Goal: Information Seeking & Learning: Learn about a topic

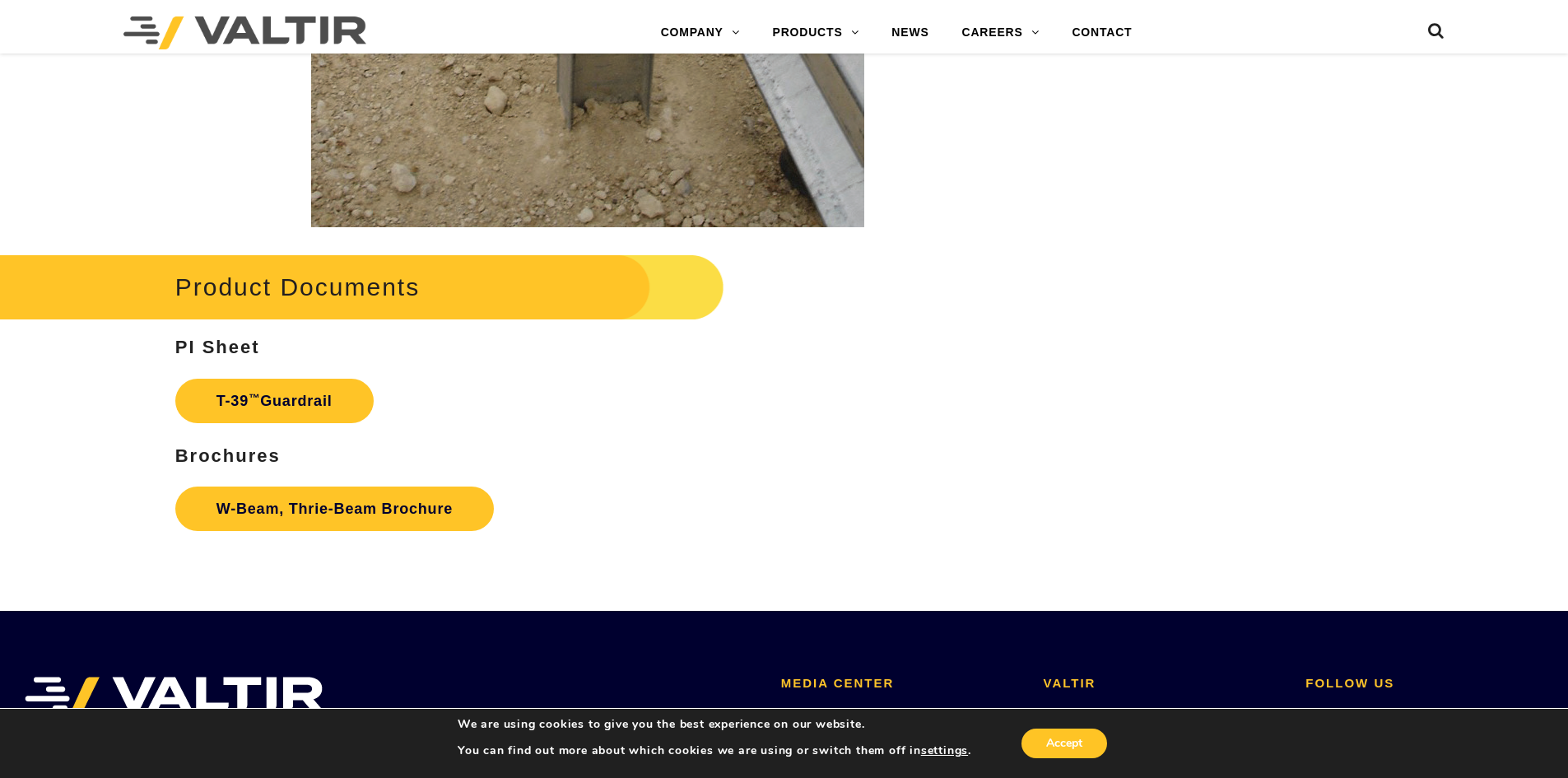
scroll to position [2881, 0]
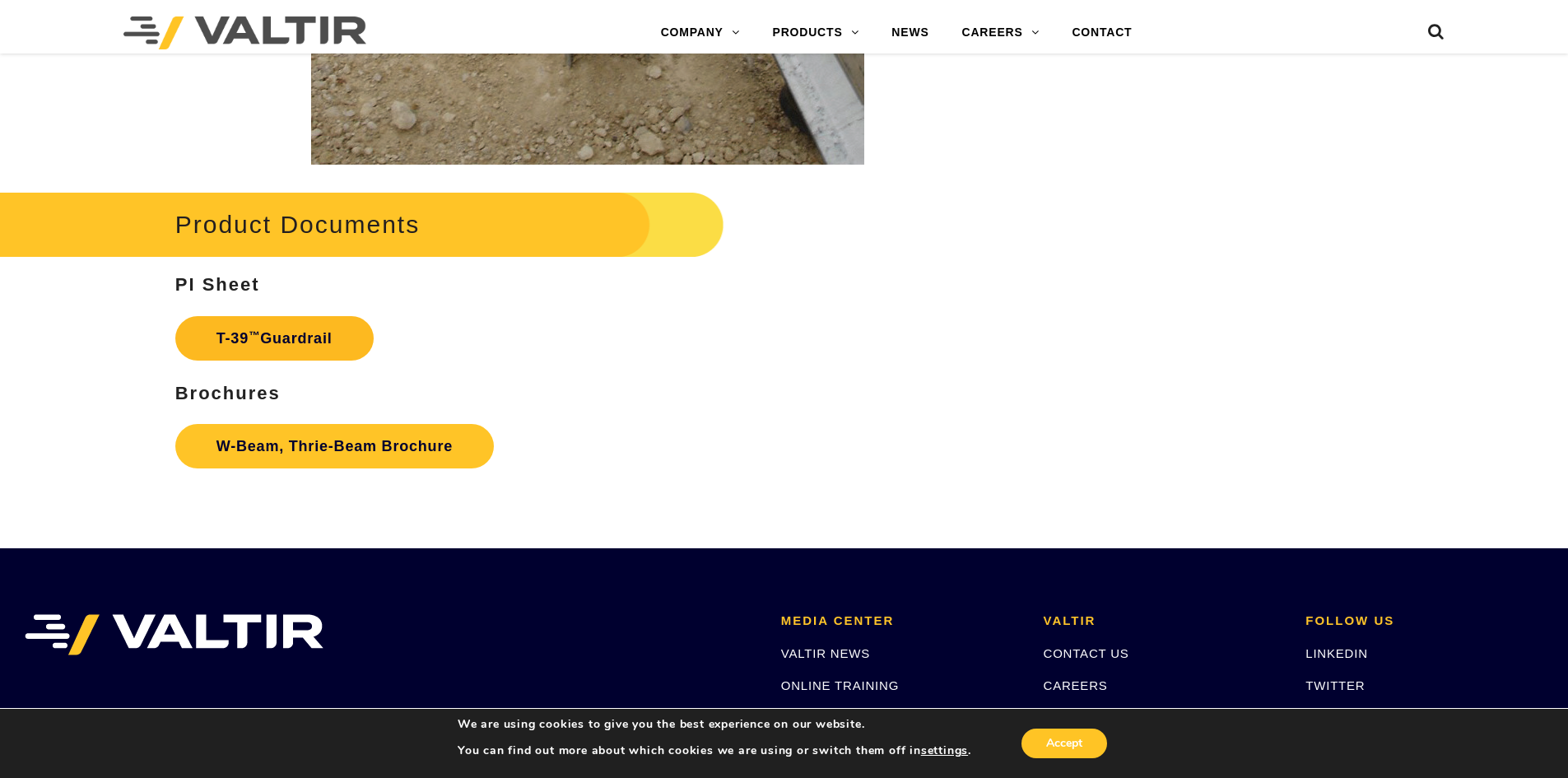
click at [303, 331] on link "T-39 ™ Guardrail" at bounding box center [275, 338] width 198 height 45
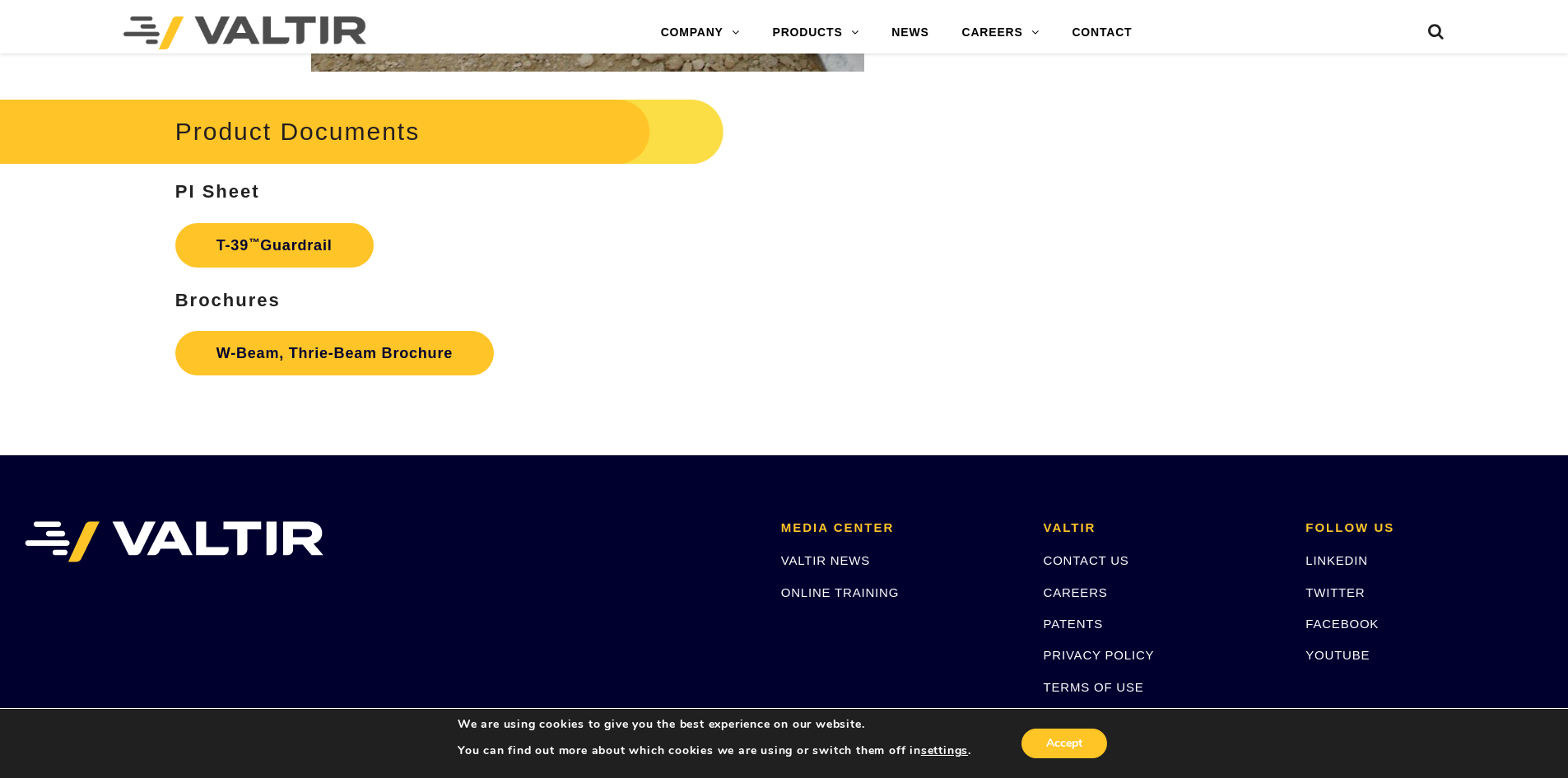
scroll to position [3046, 0]
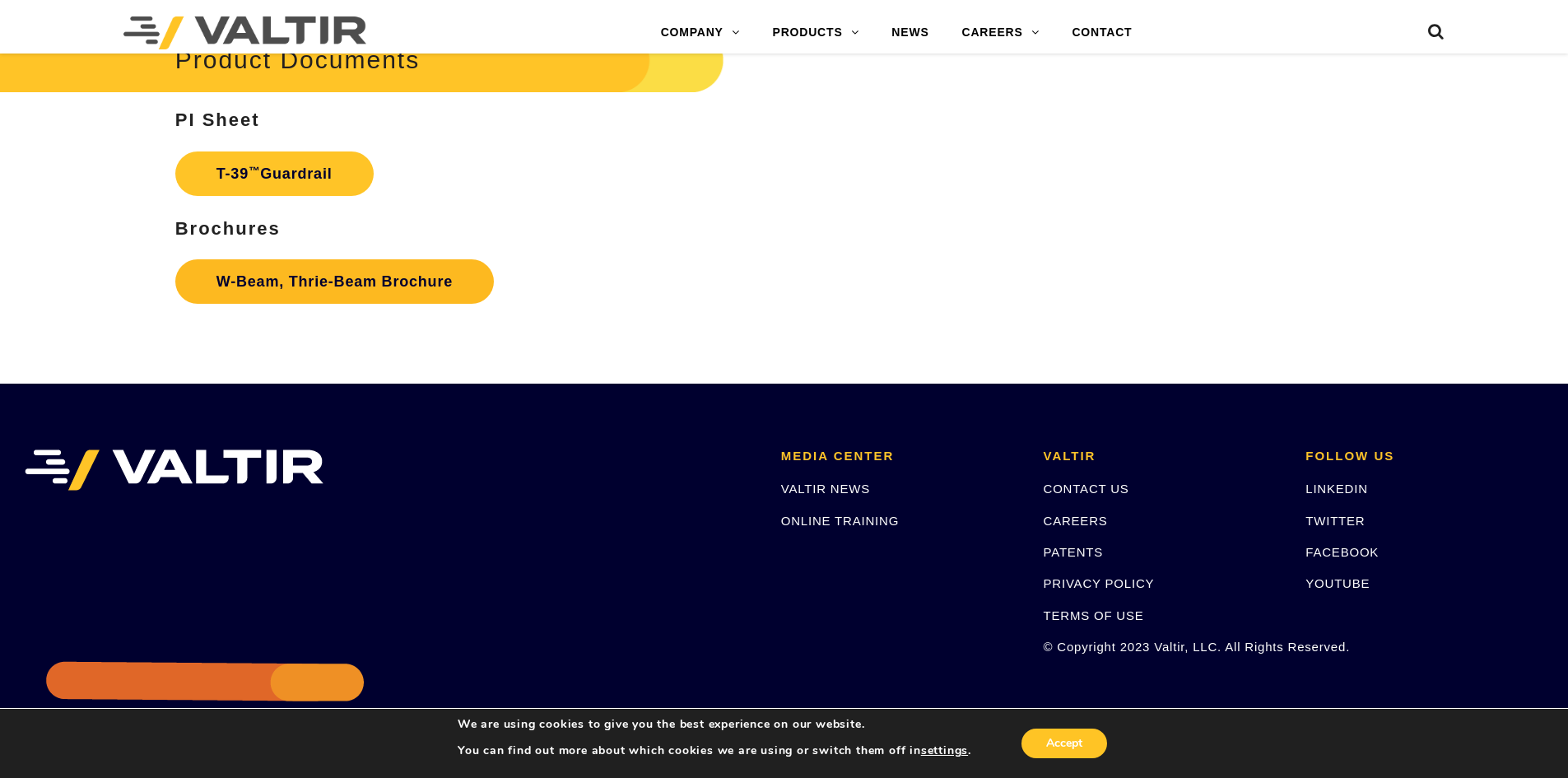
click at [341, 290] on link "W-Beam, Thrie-Beam Brochure" at bounding box center [335, 281] width 318 height 45
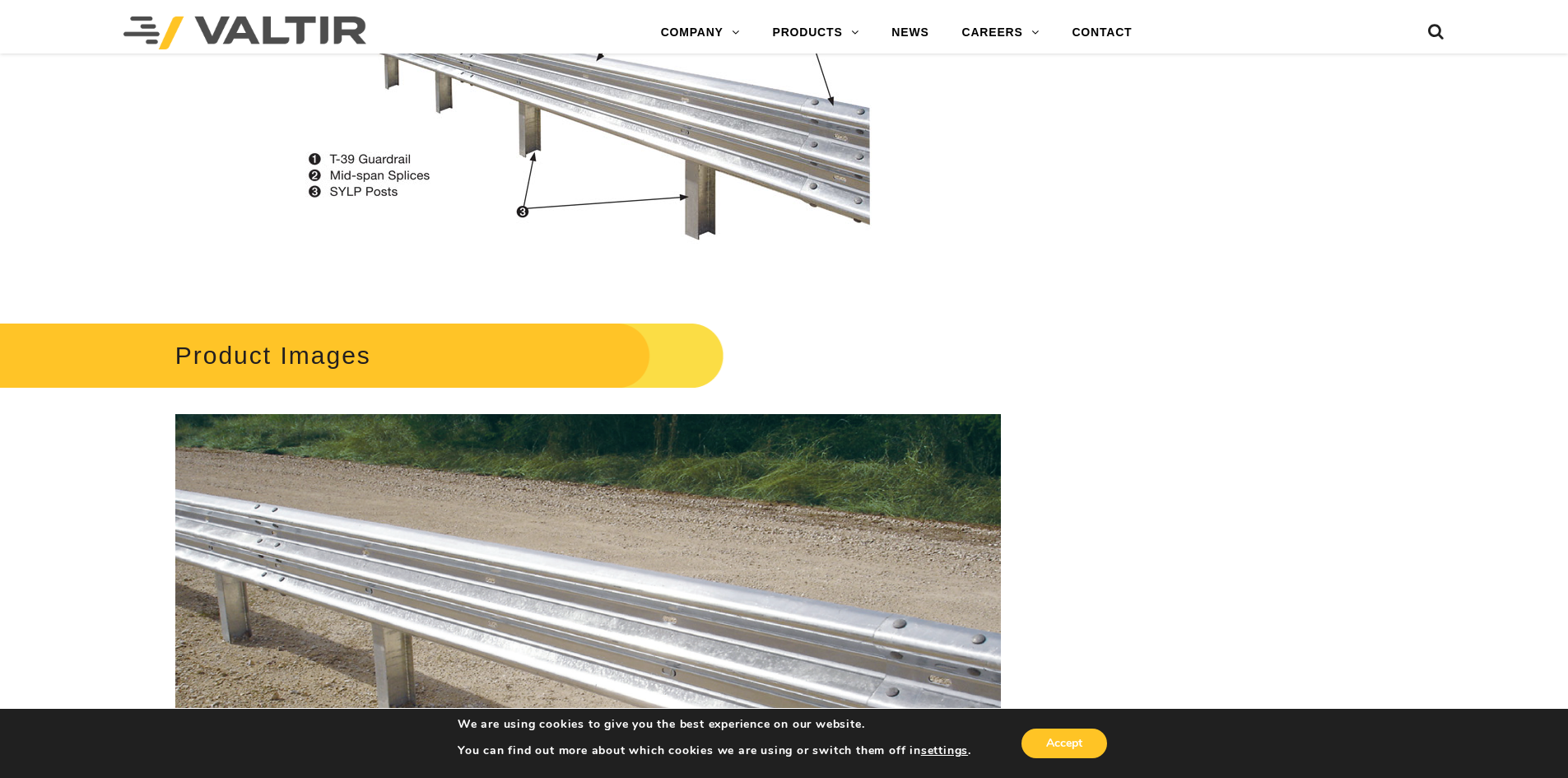
scroll to position [905, 0]
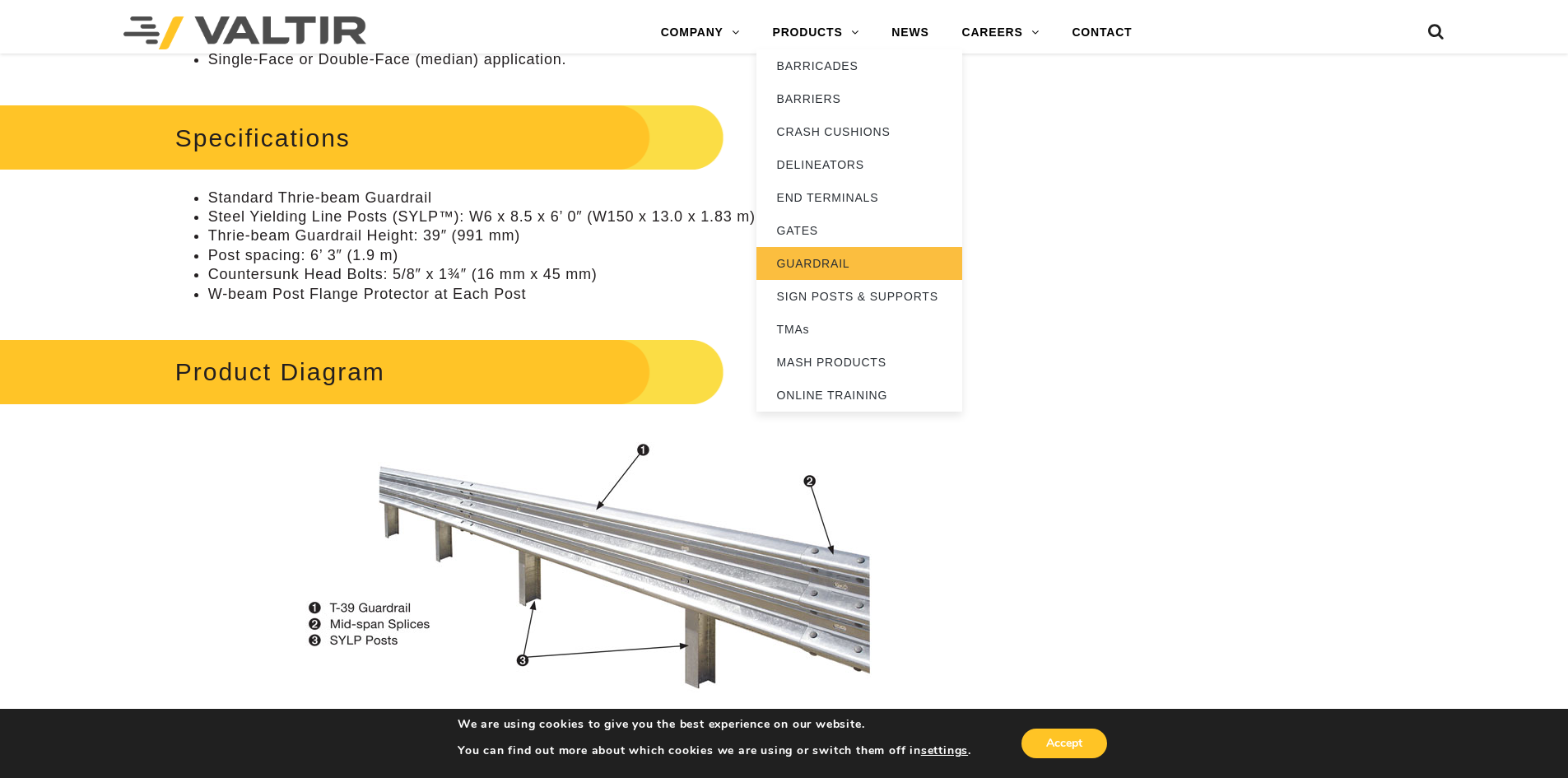
click at [834, 264] on link "GUARDRAIL" at bounding box center [859, 264] width 205 height 33
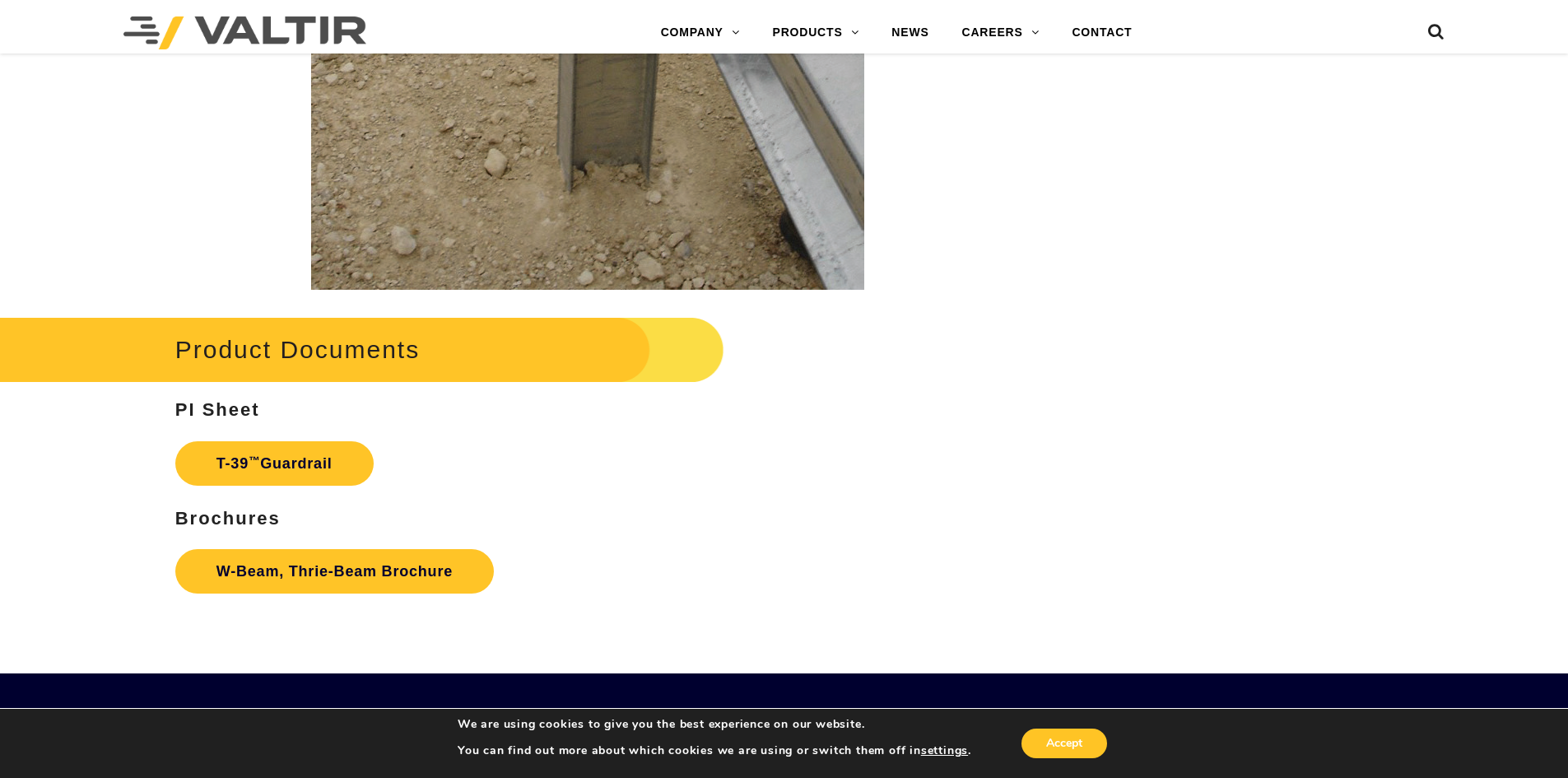
scroll to position [2798, 0]
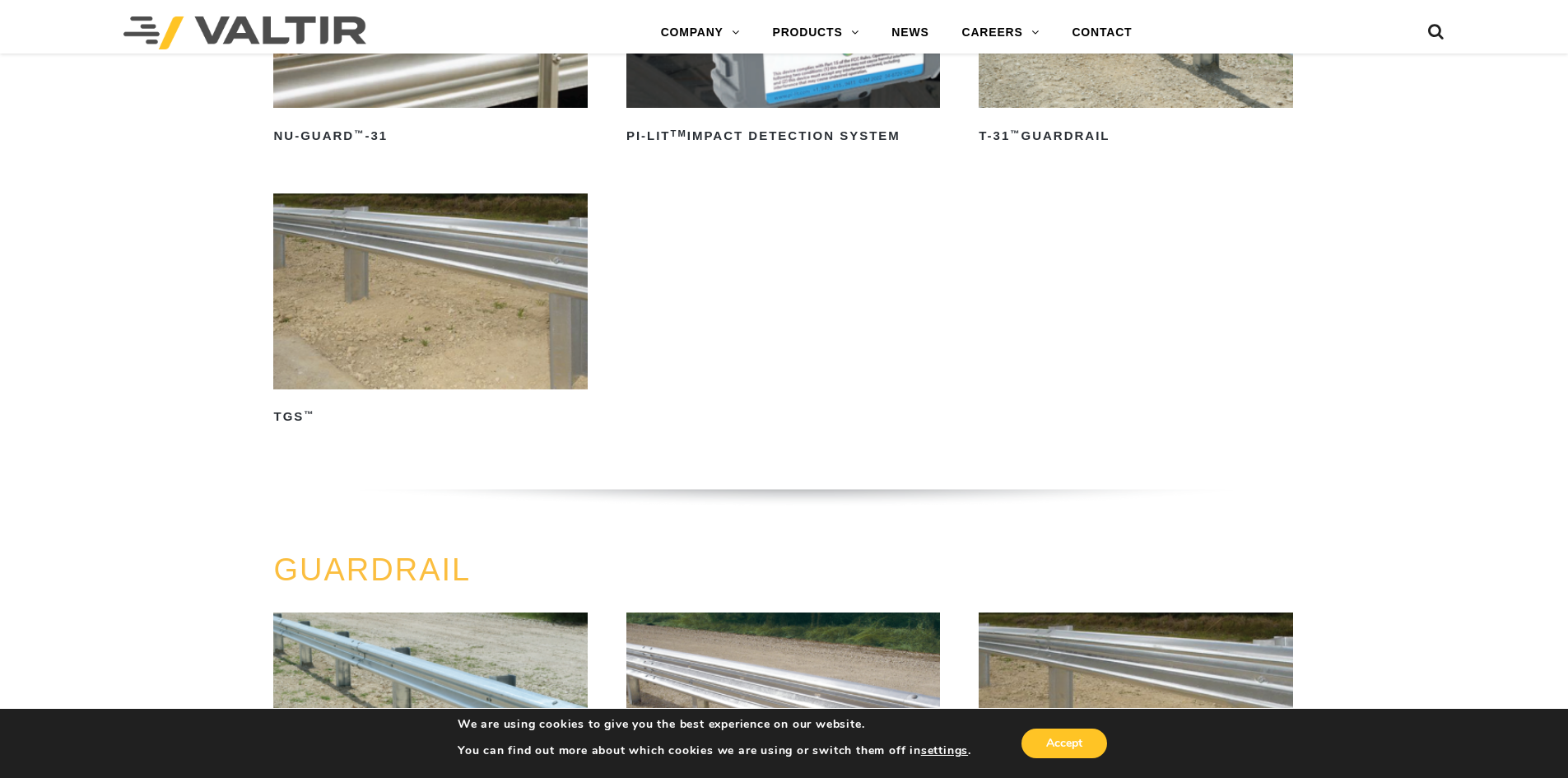
scroll to position [329, 0]
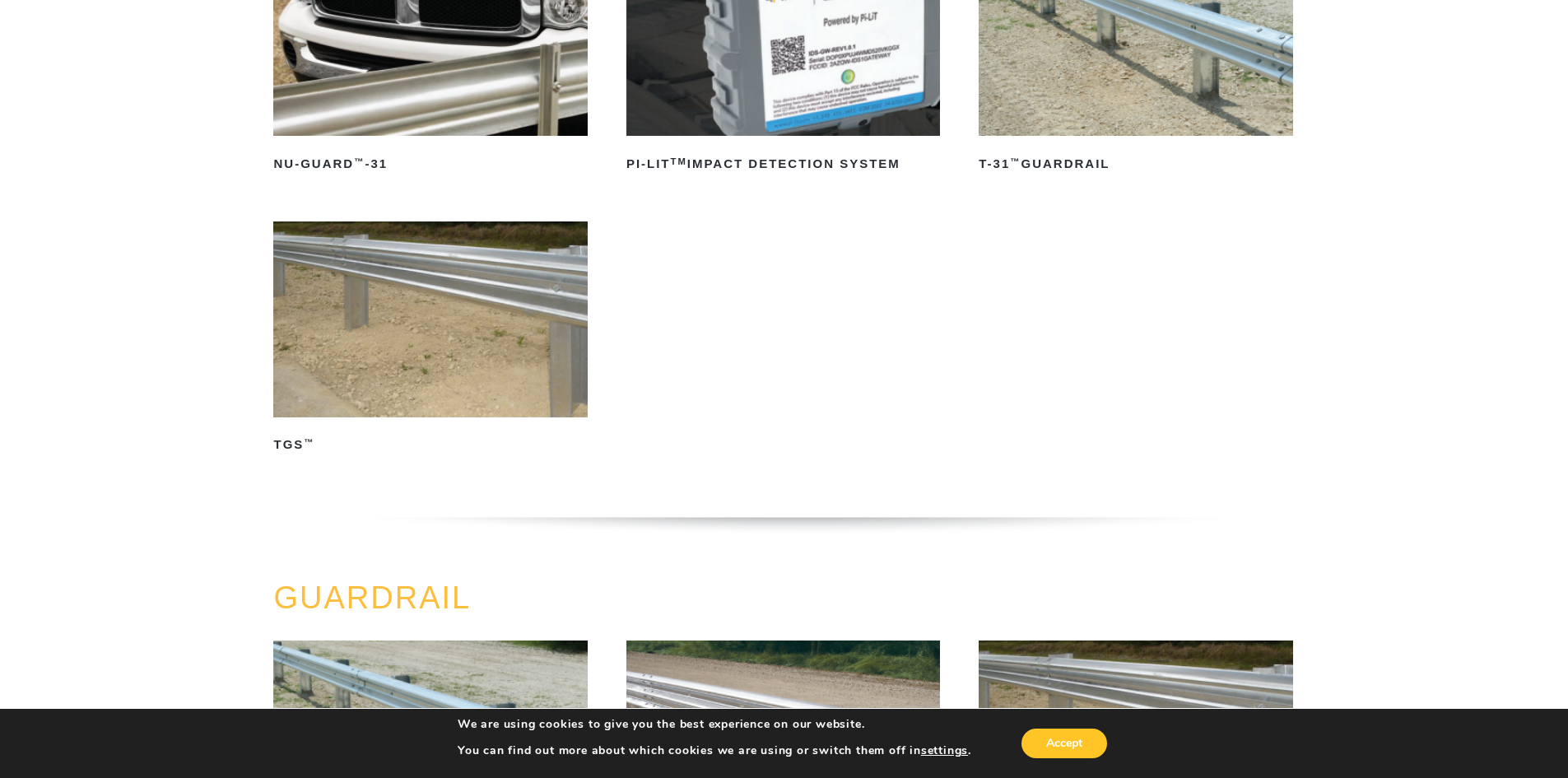
click at [571, 283] on img at bounding box center [430, 320] width 314 height 196
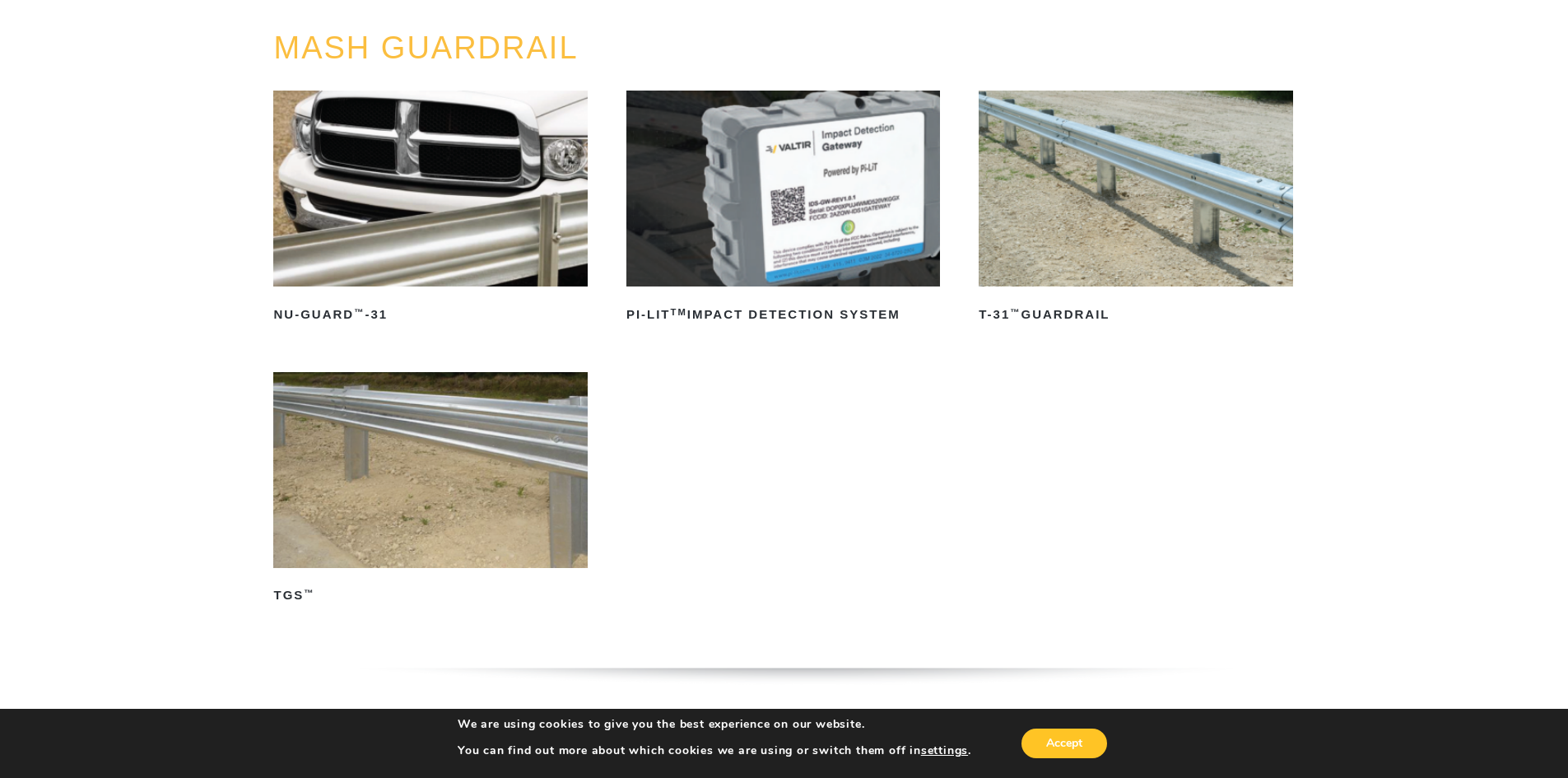
scroll to position [83, 0]
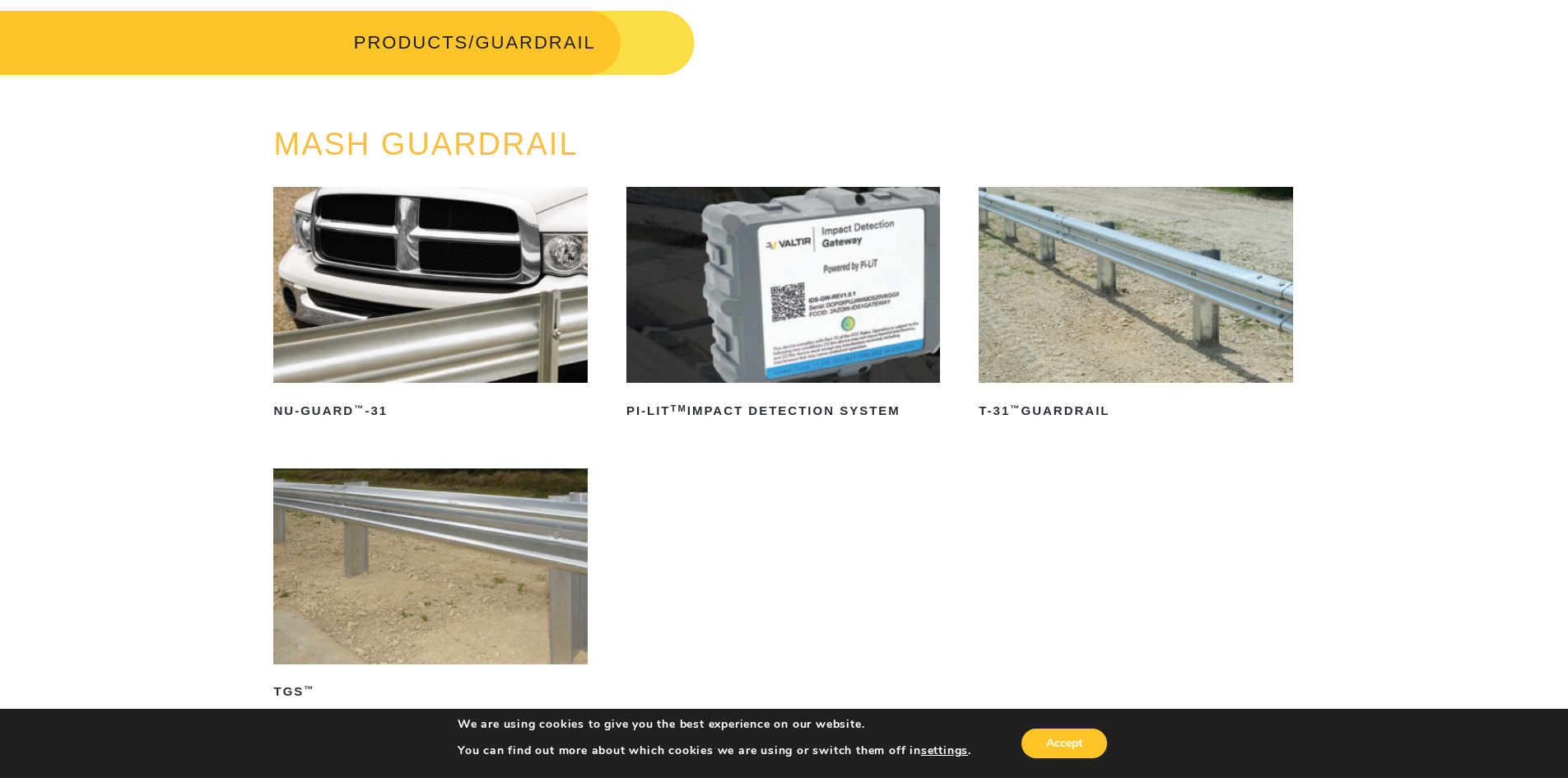
click at [1174, 342] on img at bounding box center [1135, 285] width 314 height 196
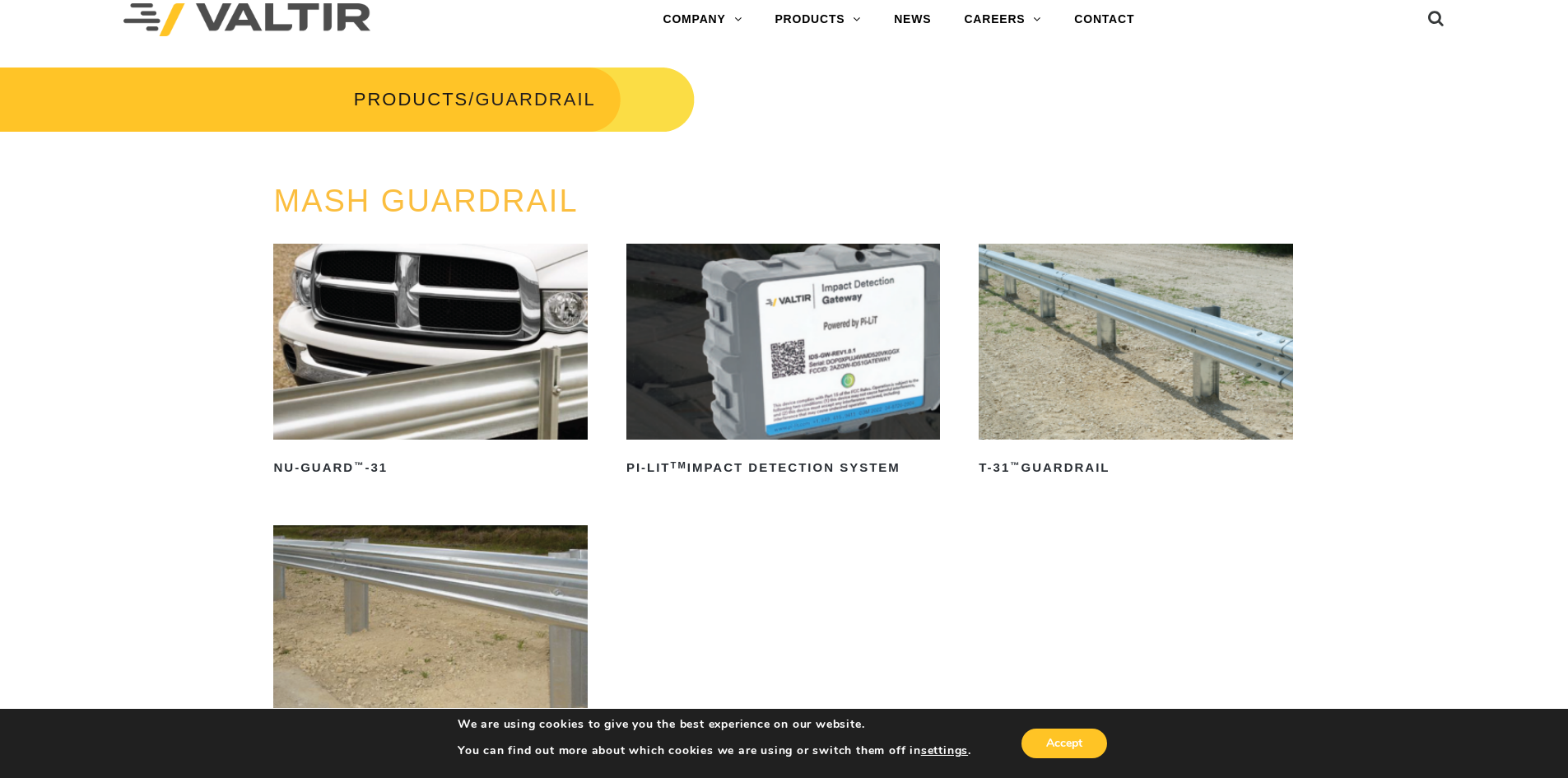
scroll to position [0, 0]
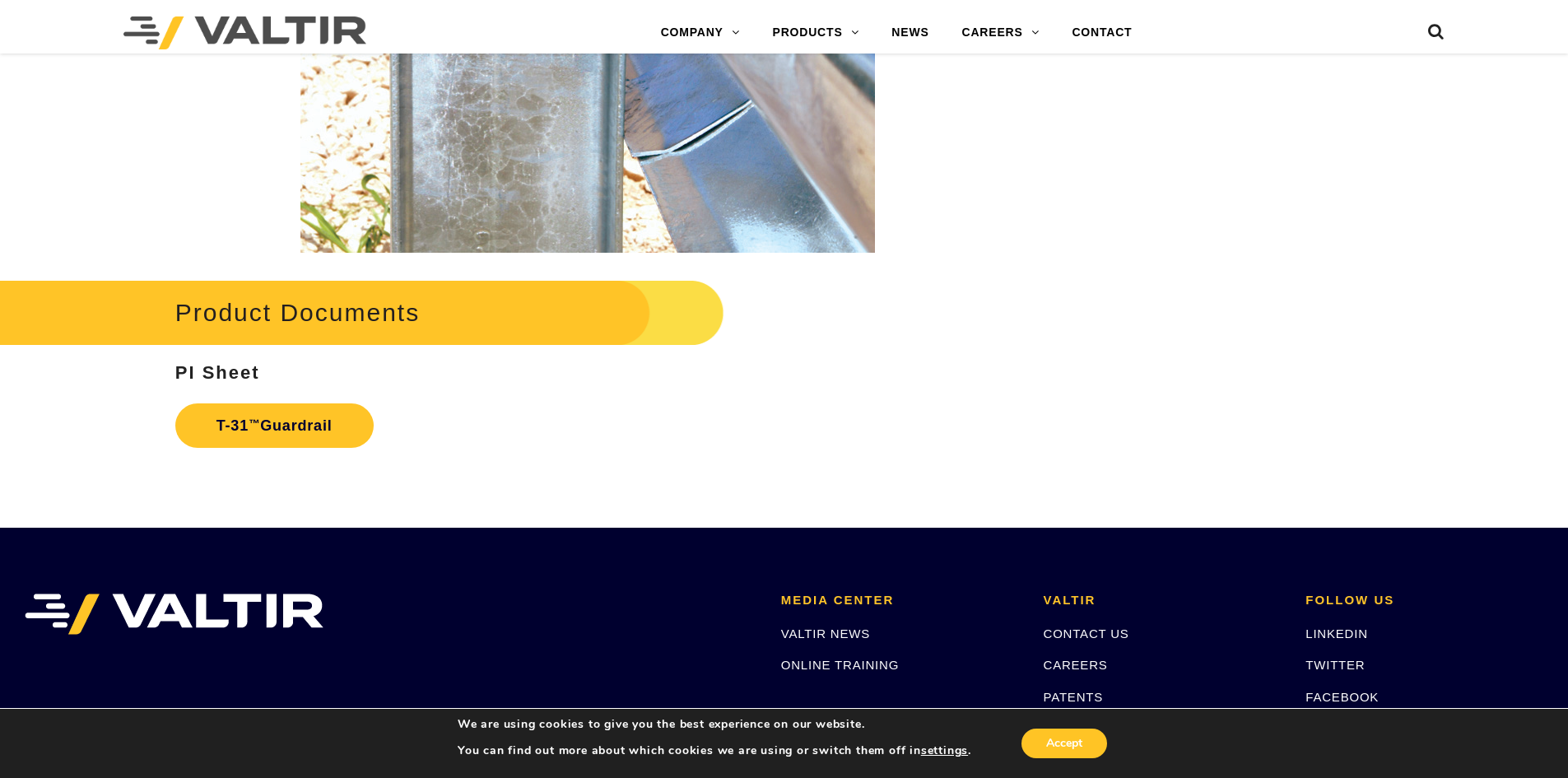
scroll to position [2717, 0]
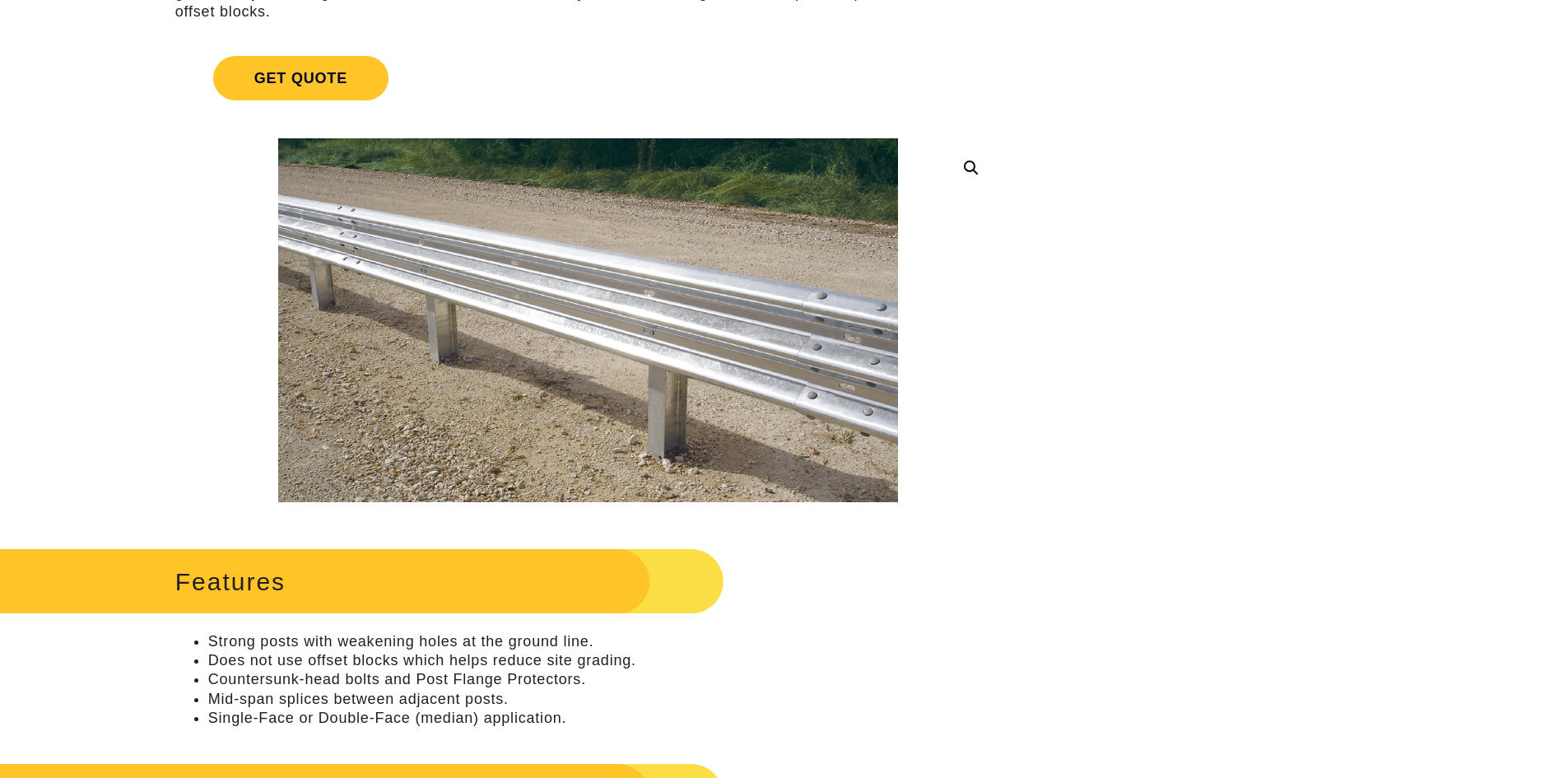
scroll to position [165, 0]
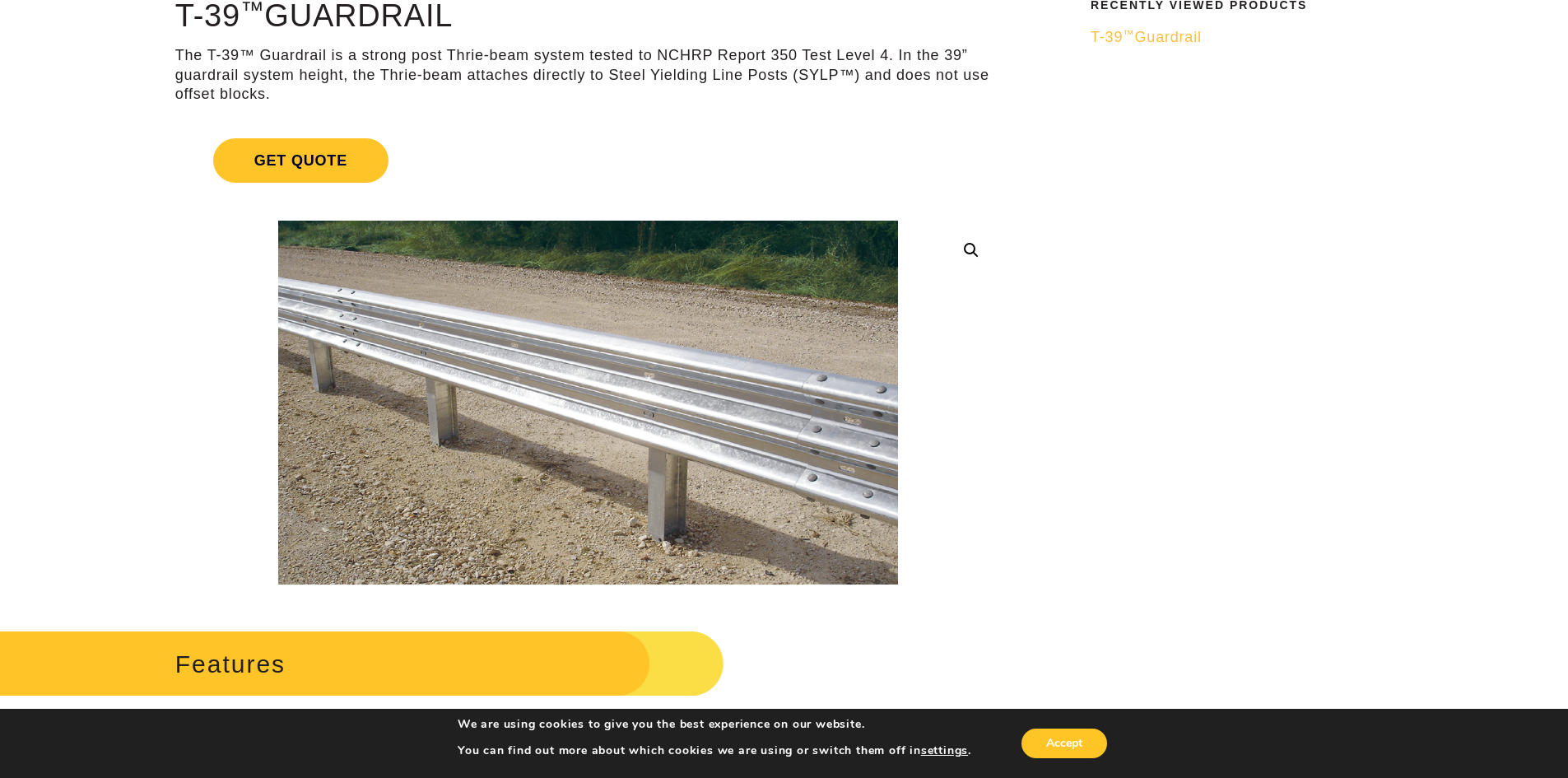
click at [963, 254] on link at bounding box center [971, 250] width 30 height 30
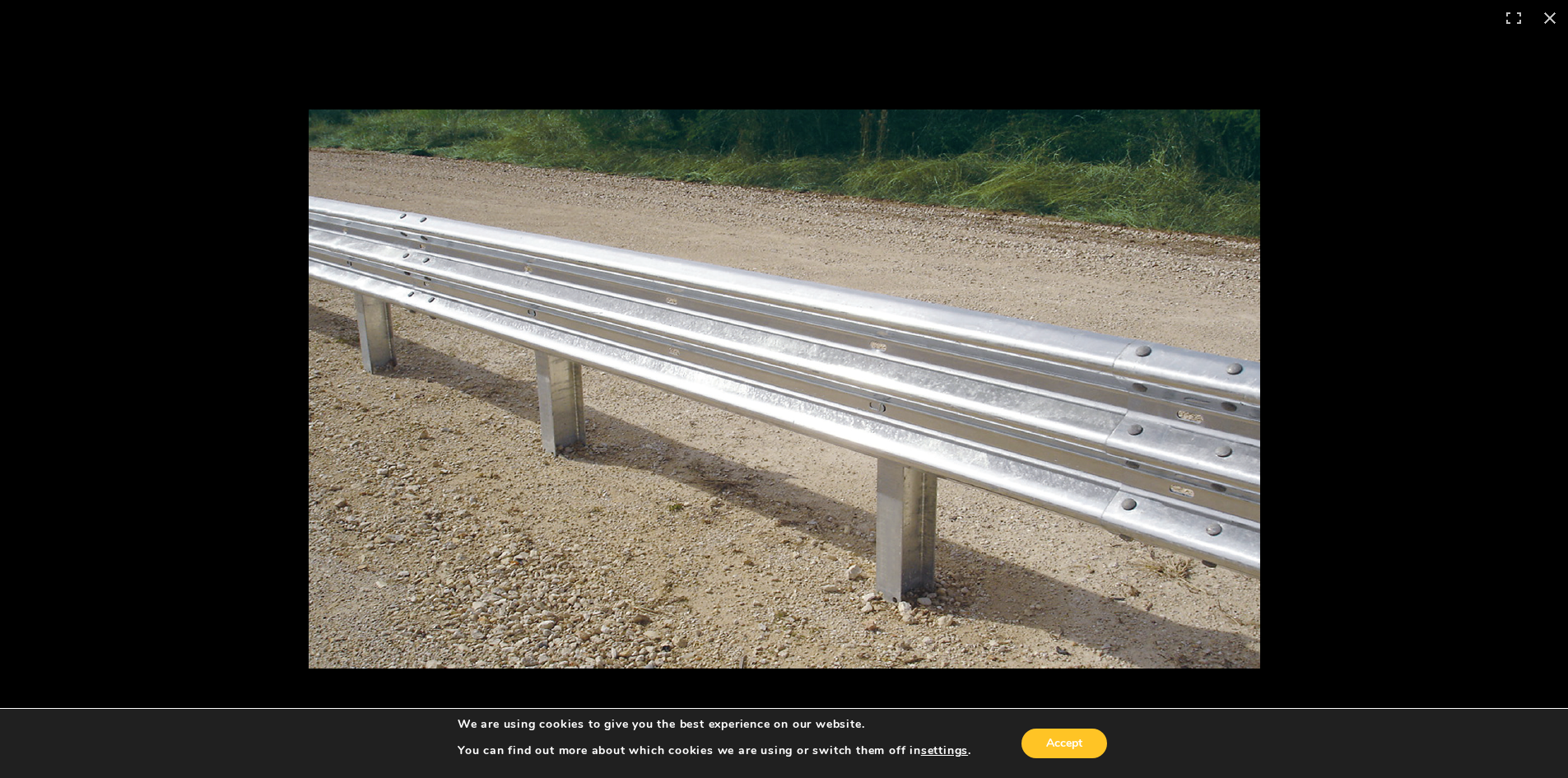
click at [780, 579] on img at bounding box center [784, 388] width 952 height 559
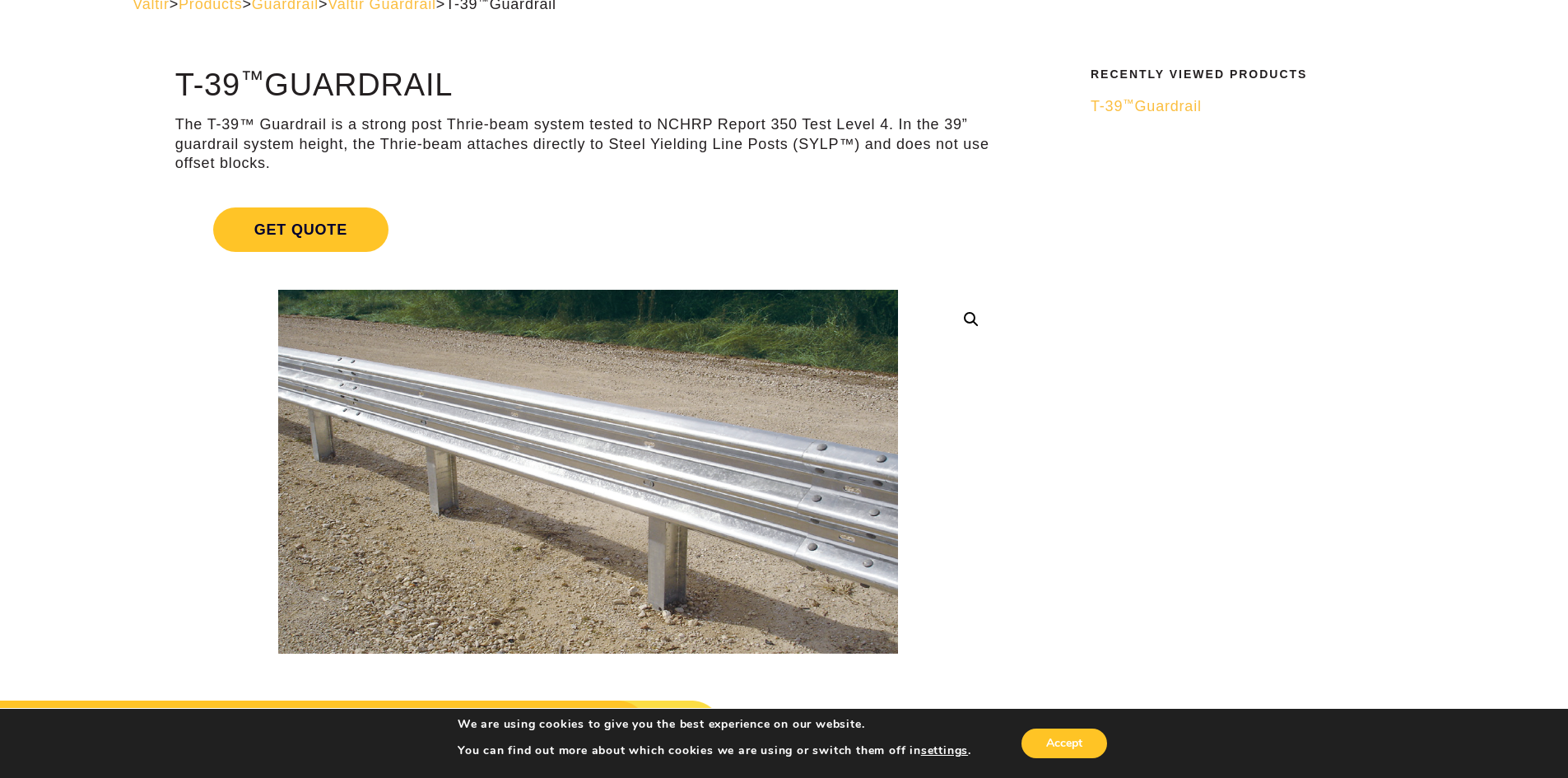
scroll to position [0, 0]
